Goal: Navigation & Orientation: Find specific page/section

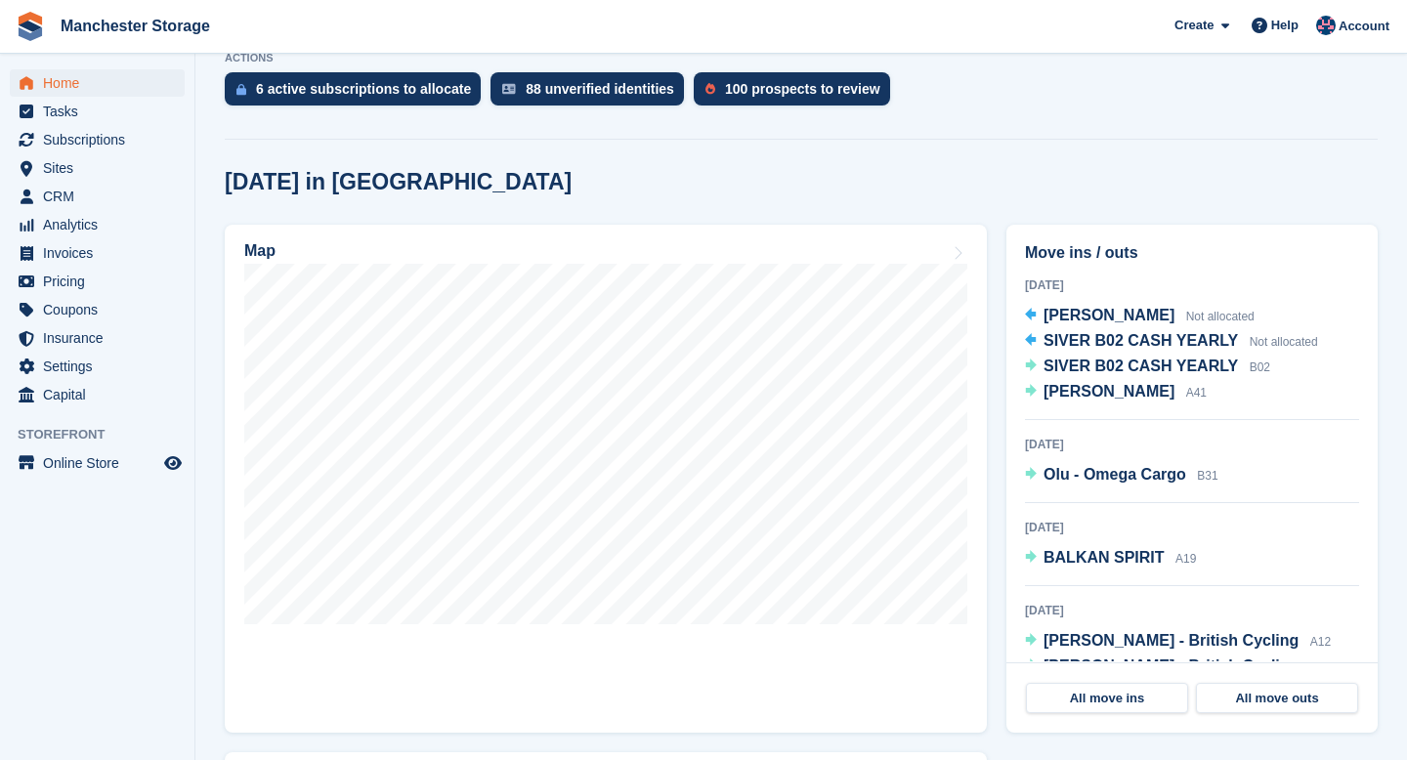
scroll to position [422, 0]
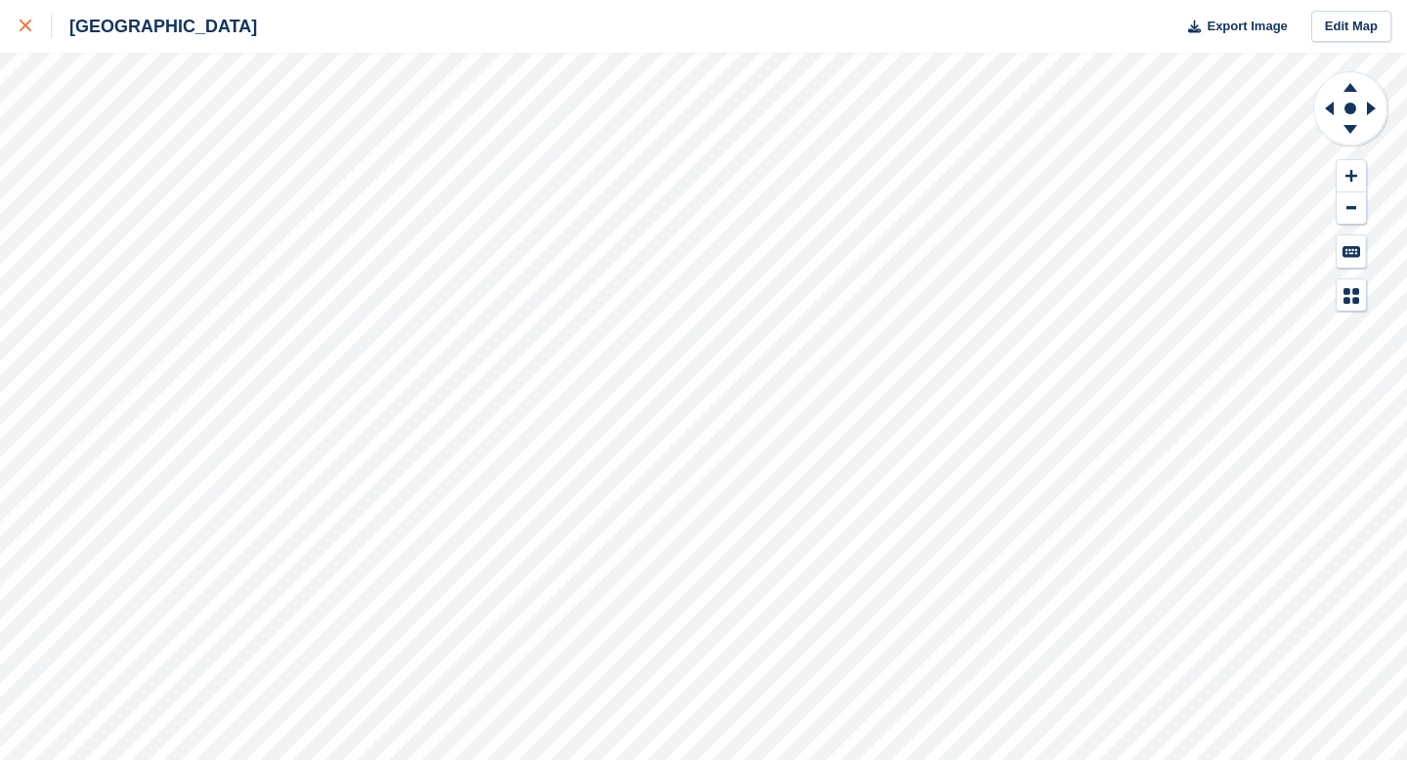
click at [32, 25] on div at bounding box center [36, 26] width 32 height 23
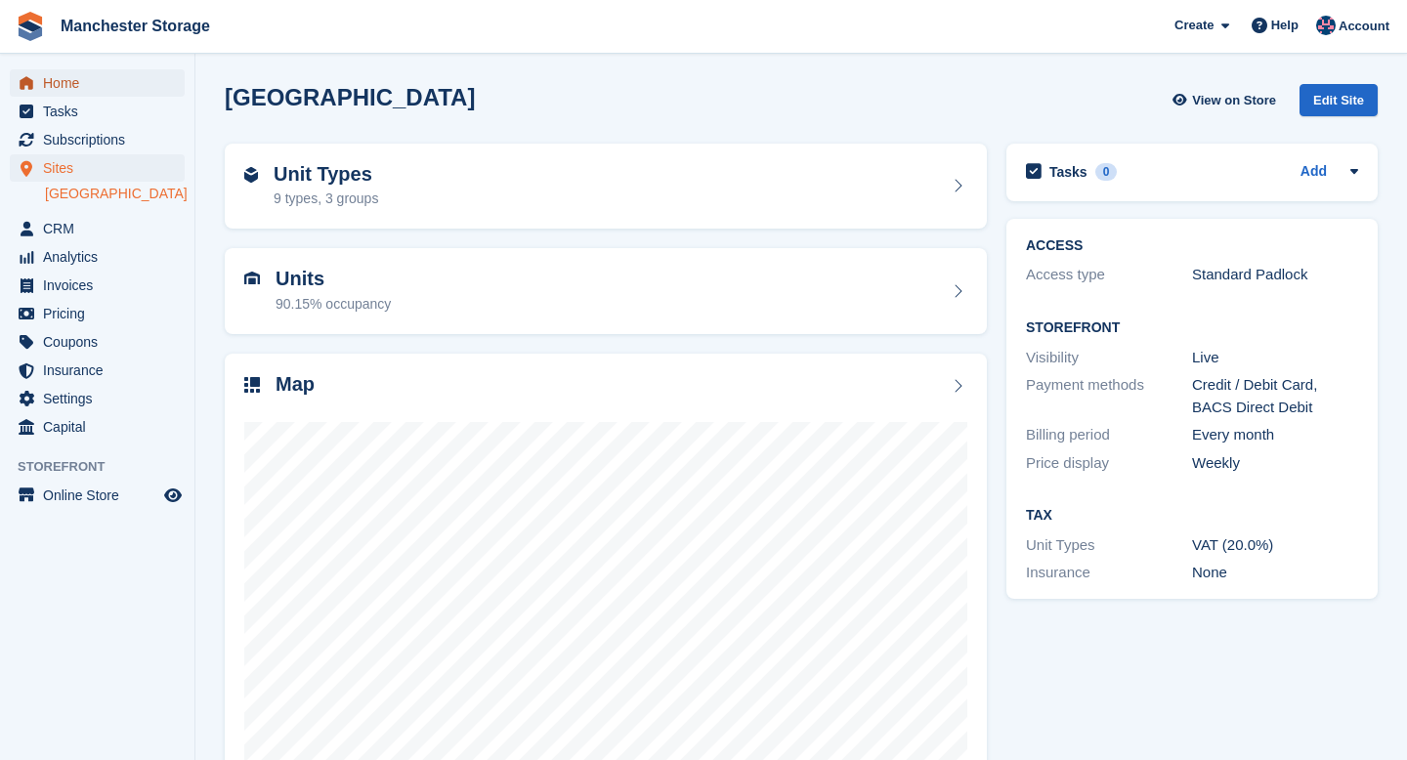
click at [68, 84] on span "Home" at bounding box center [101, 82] width 117 height 27
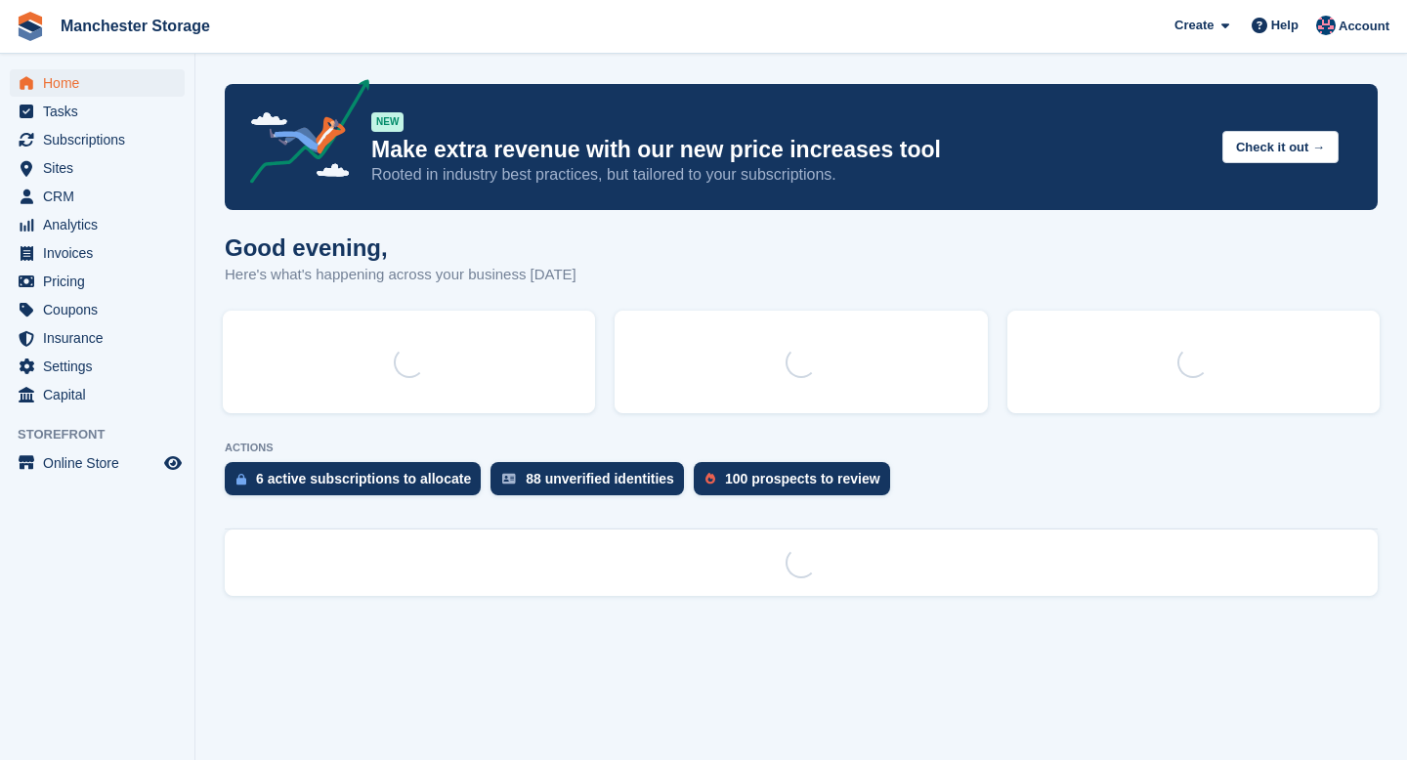
click at [356, 185] on img at bounding box center [302, 134] width 137 height 111
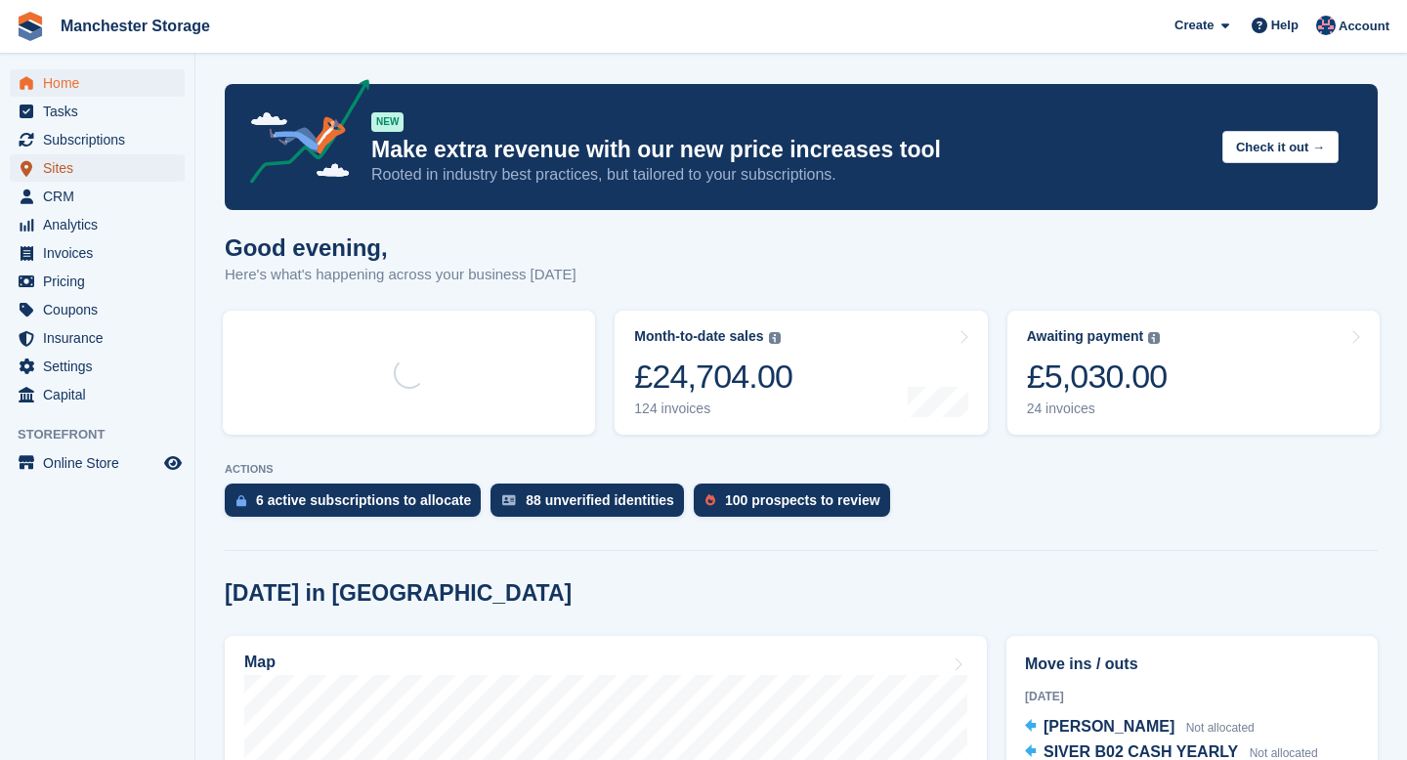
click at [59, 174] on span "Sites" at bounding box center [101, 167] width 117 height 27
click at [62, 166] on span "Sites" at bounding box center [101, 167] width 117 height 27
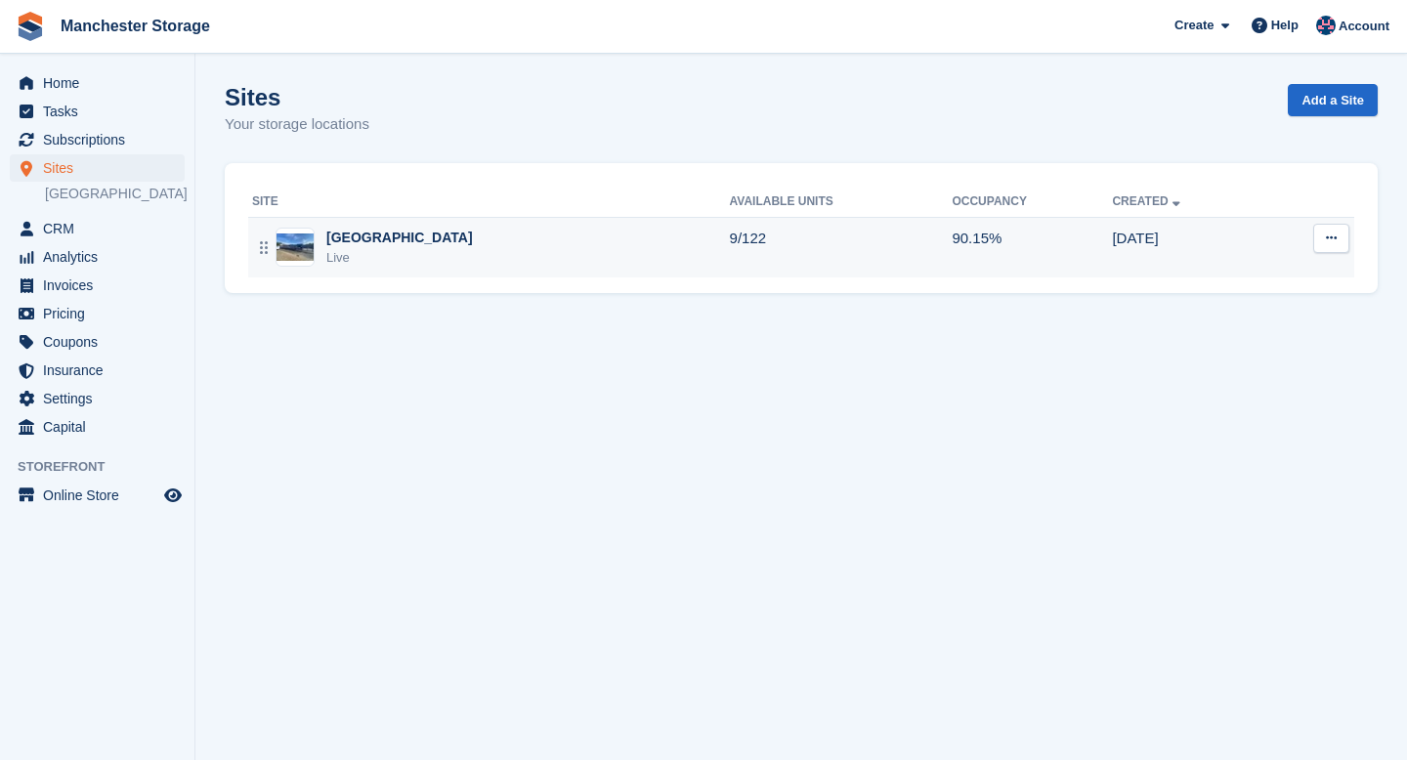
click at [377, 236] on div "[GEOGRAPHIC_DATA]" at bounding box center [399, 238] width 147 height 21
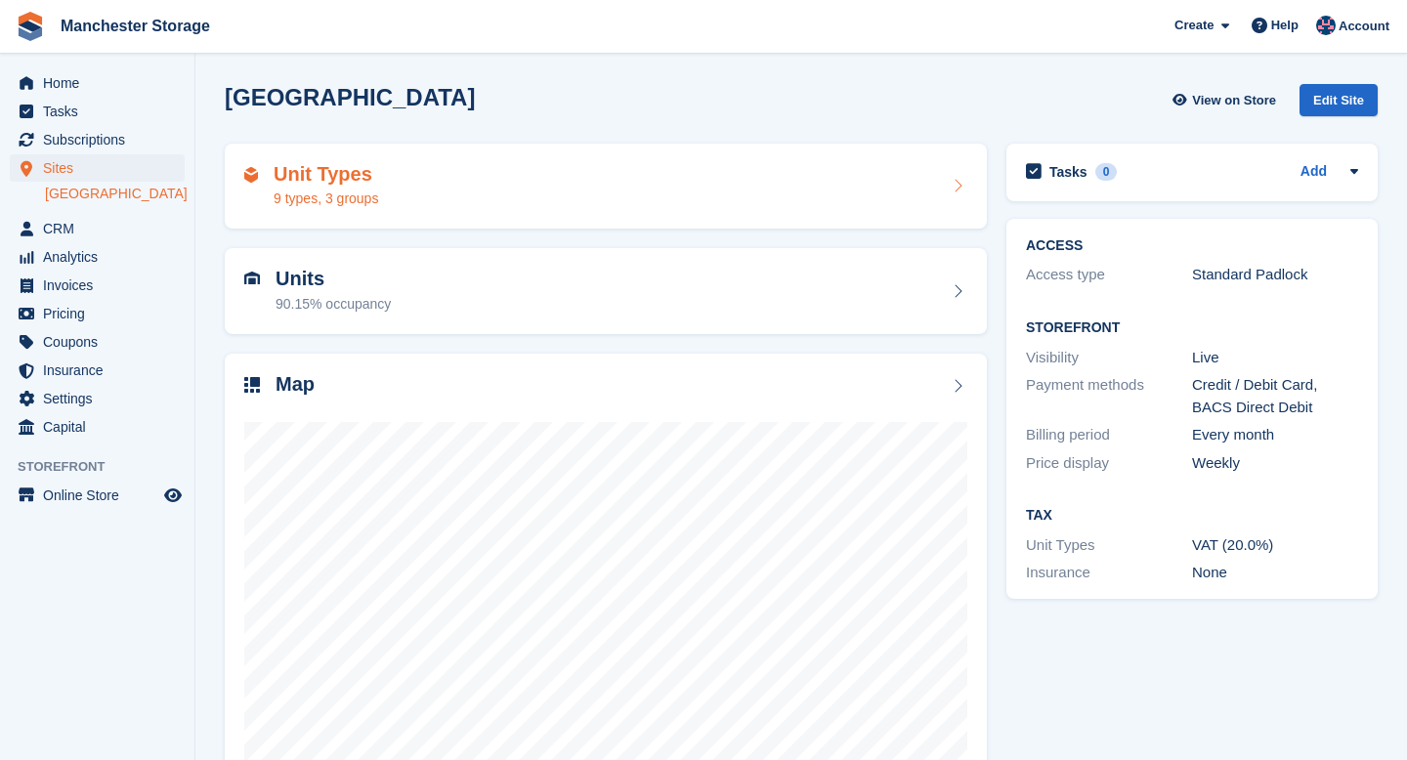
click at [350, 180] on h2 "Unit Types" at bounding box center [326, 174] width 105 height 22
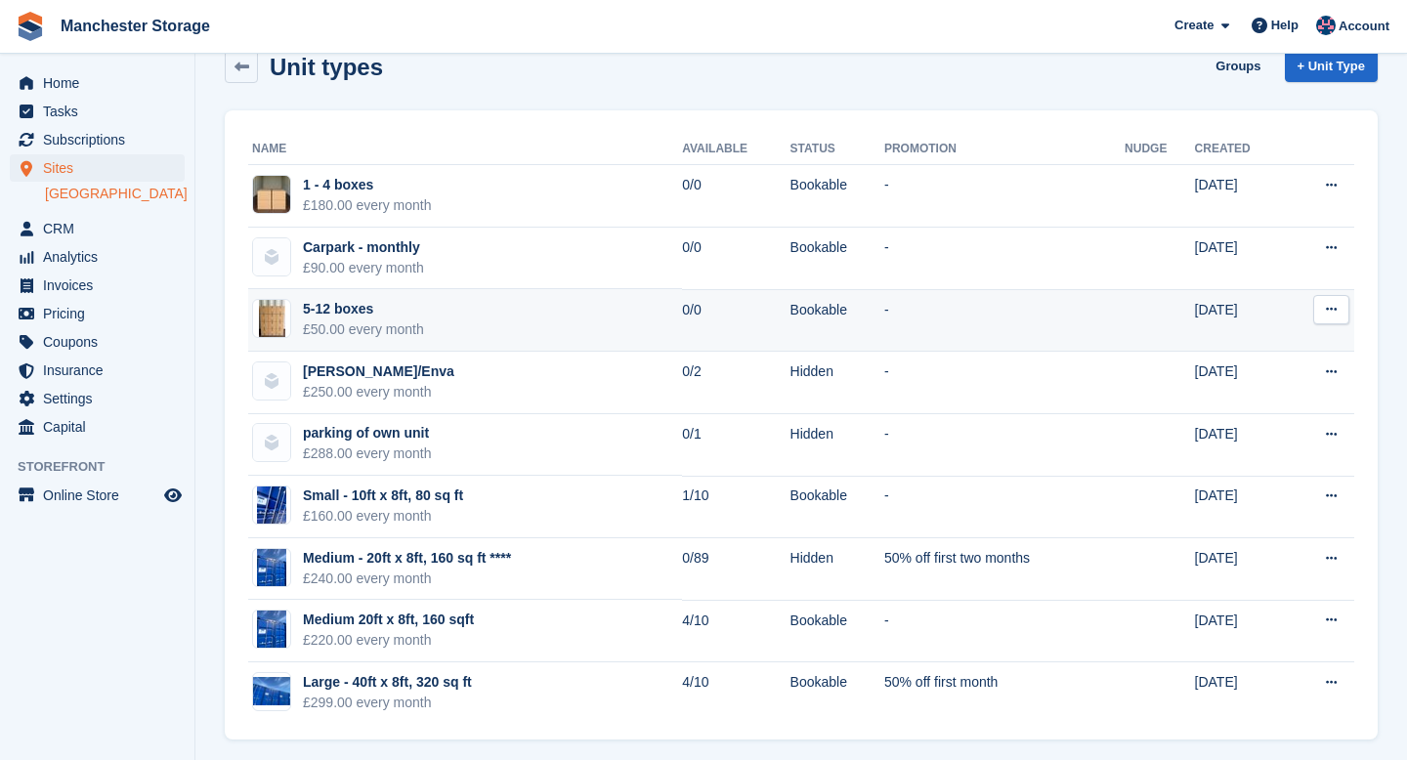
scroll to position [42, 0]
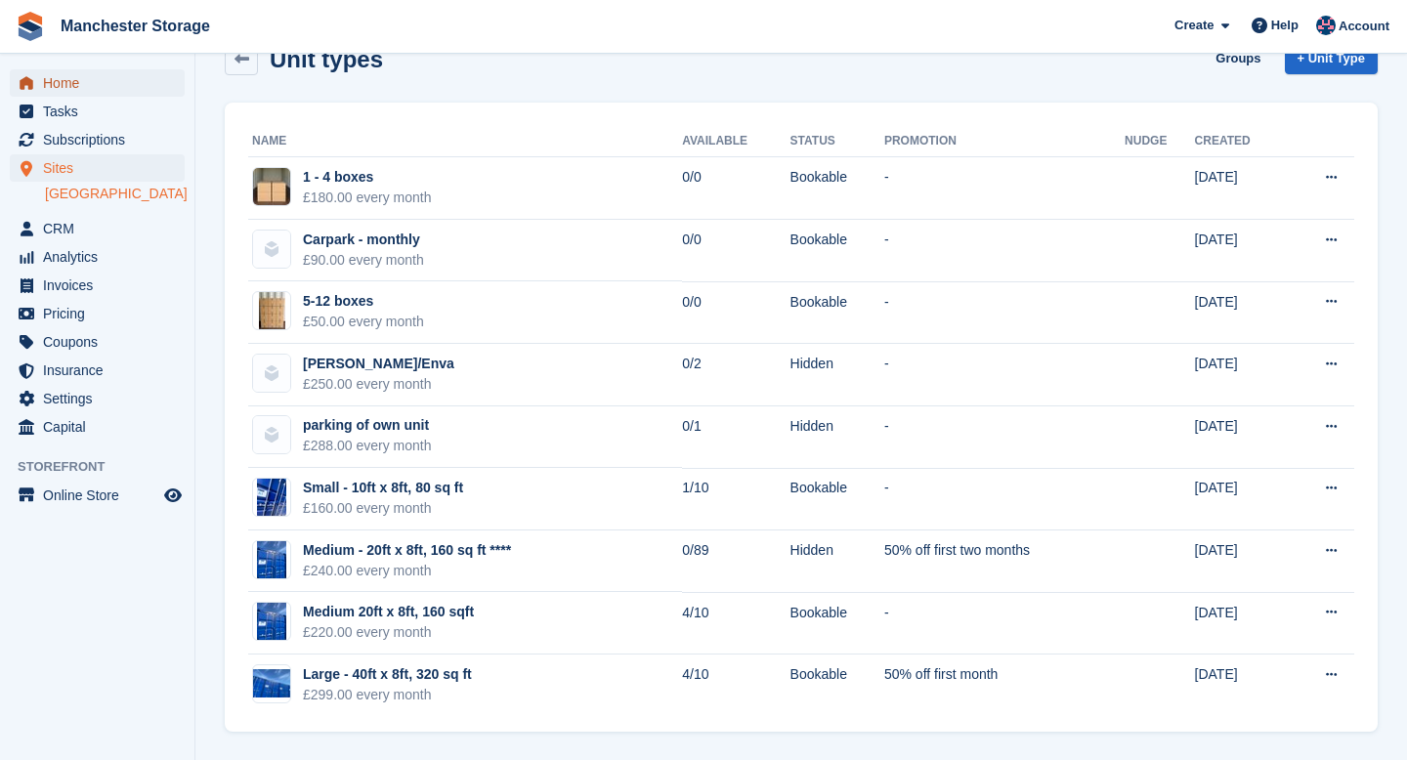
click at [100, 85] on span "Home" at bounding box center [101, 82] width 117 height 27
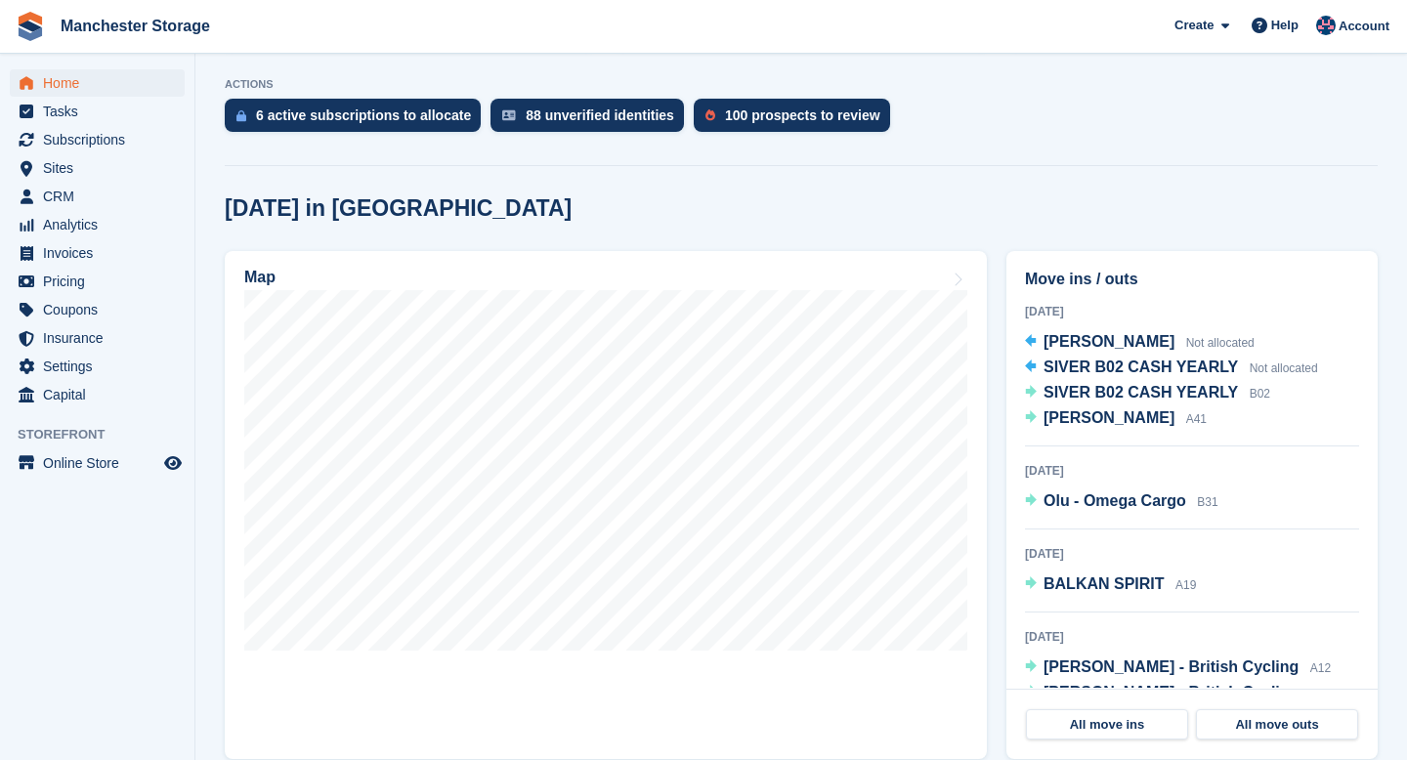
scroll to position [383, 0]
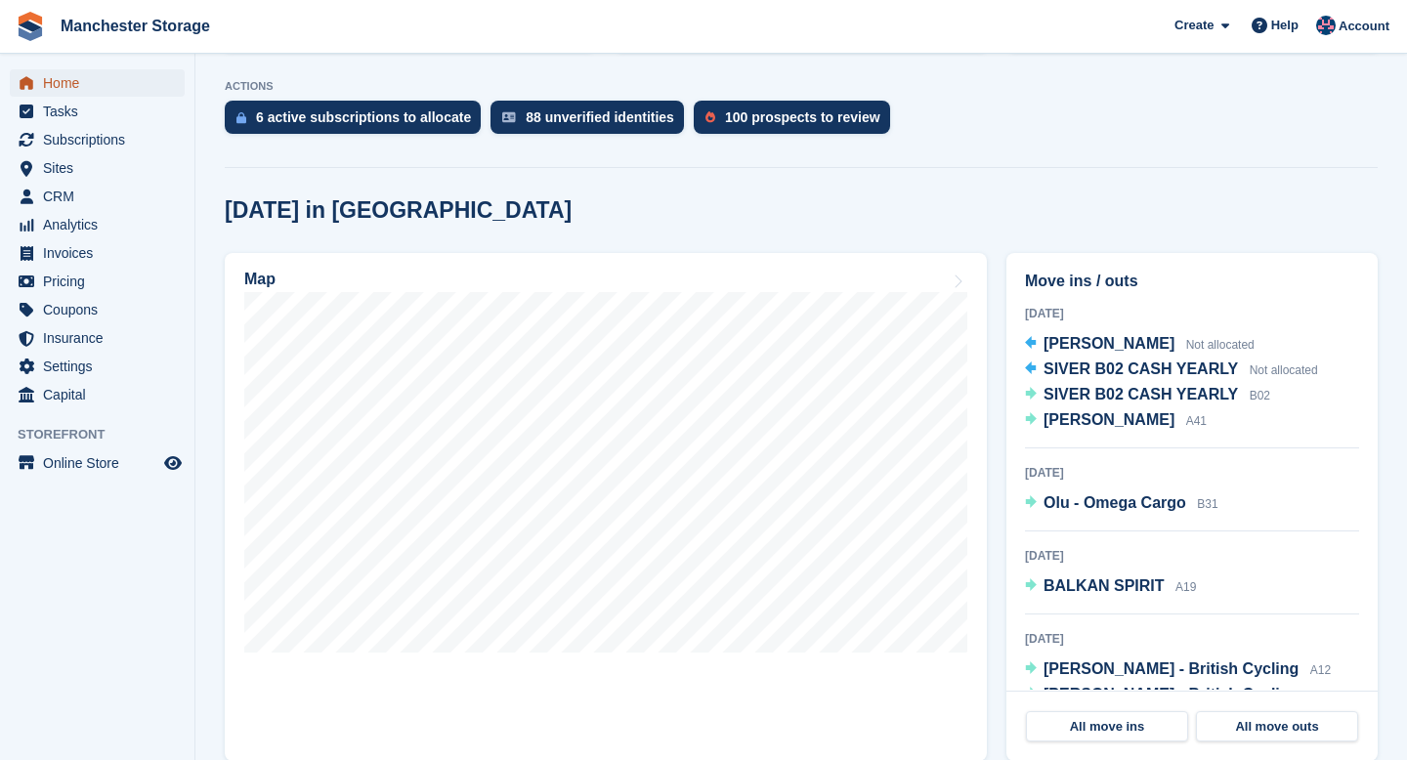
click at [58, 87] on span "Home" at bounding box center [101, 82] width 117 height 27
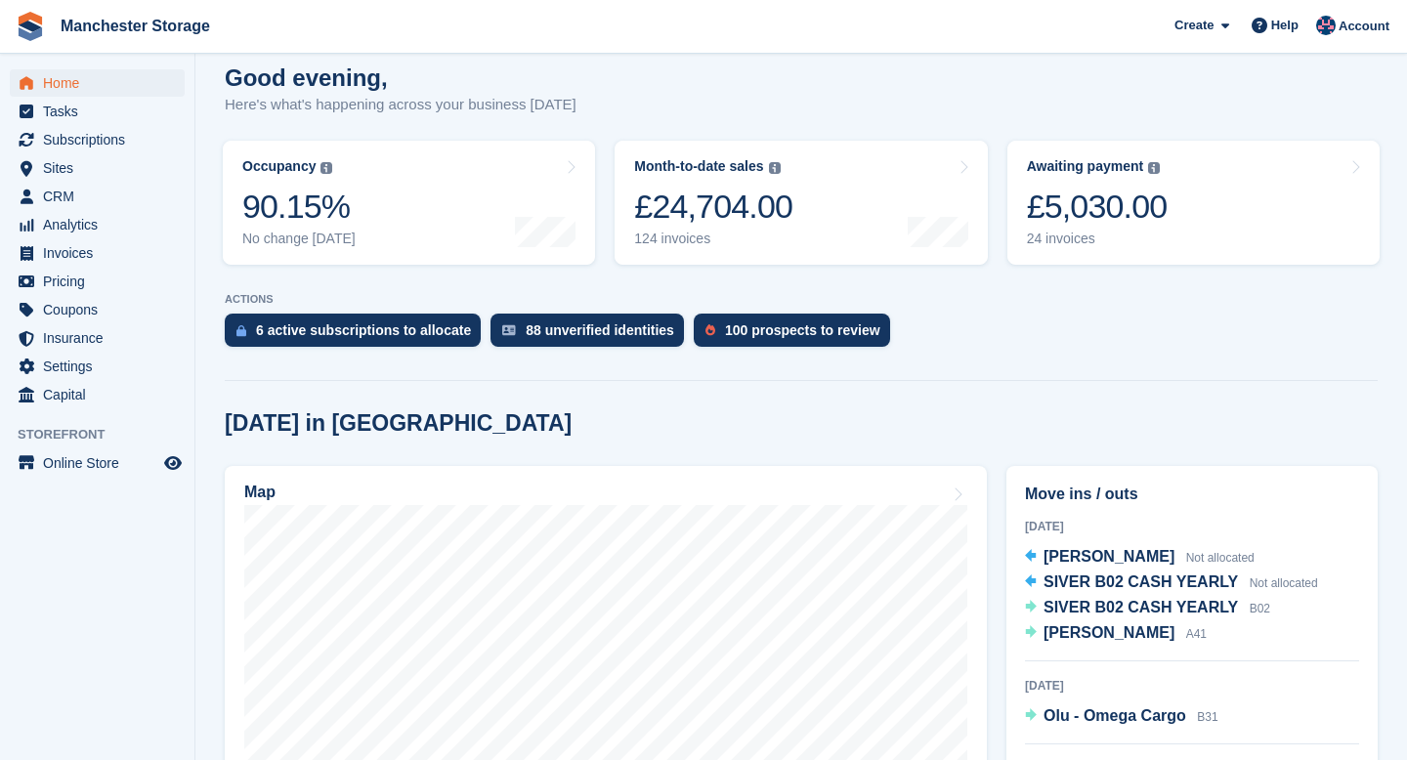
scroll to position [0, 0]
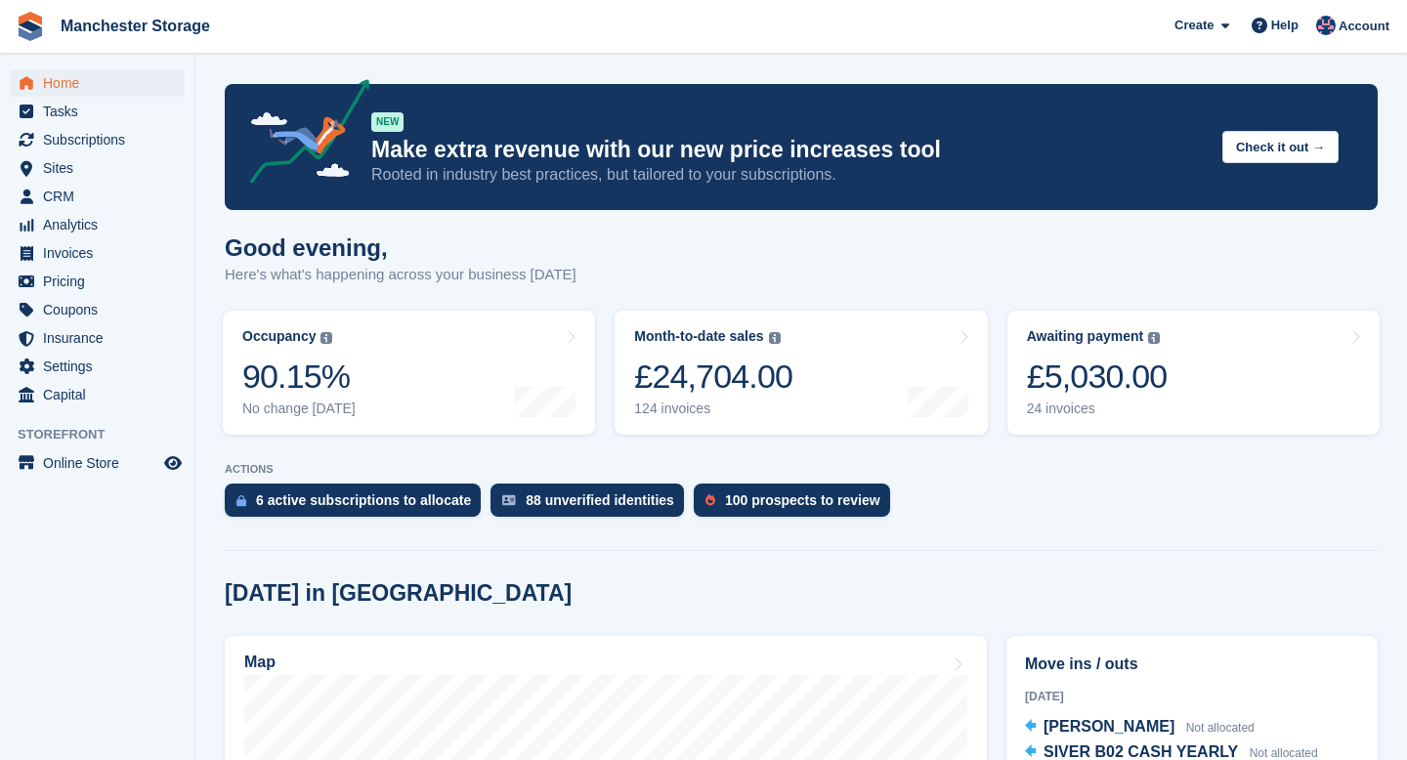
click at [685, 260] on div "Good evening, Here's what's happening across your business today" at bounding box center [801, 272] width 1153 height 75
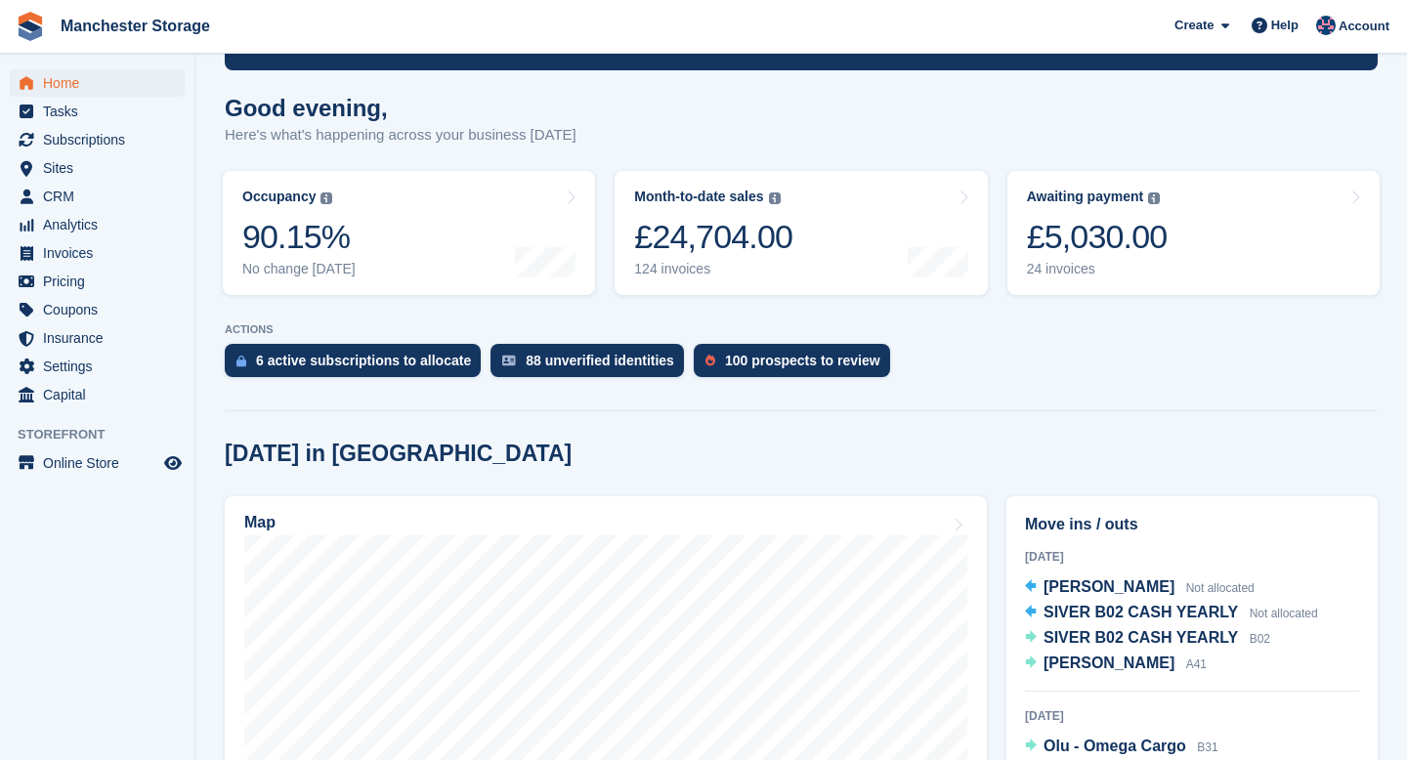
scroll to position [143, 0]
